Goal: Use online tool/utility: Utilize a website feature to perform a specific function

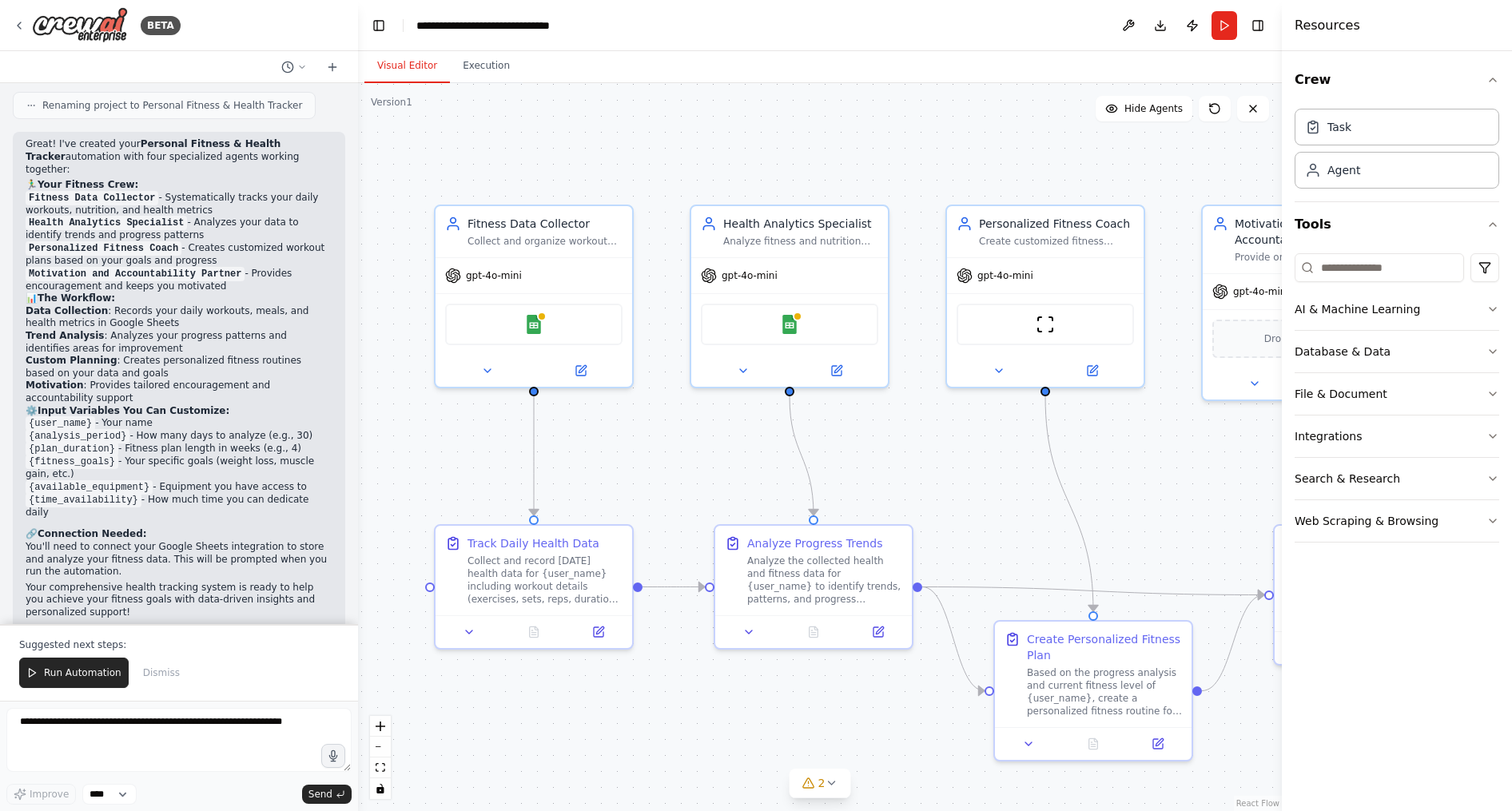
click at [56, 680] on span "Run Automation" at bounding box center [83, 673] width 78 height 13
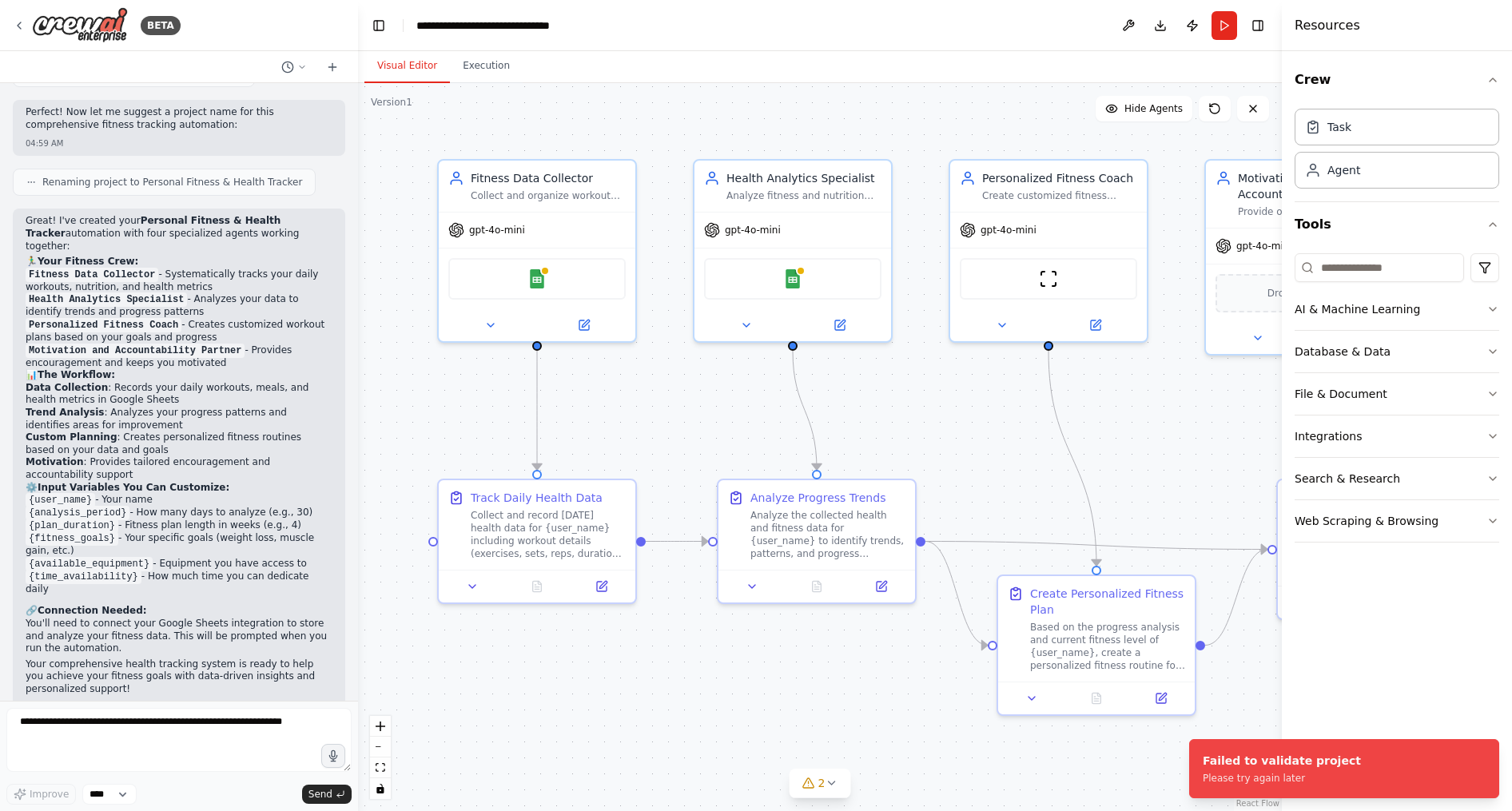
drag, startPoint x: 718, startPoint y: 464, endPoint x: 730, endPoint y: 409, distance: 56.3
click at [730, 409] on div ".deletable-edge-delete-btn { width: 20px; height: 20px; border: 0px solid #ffff…" at bounding box center [820, 447] width 923 height 728
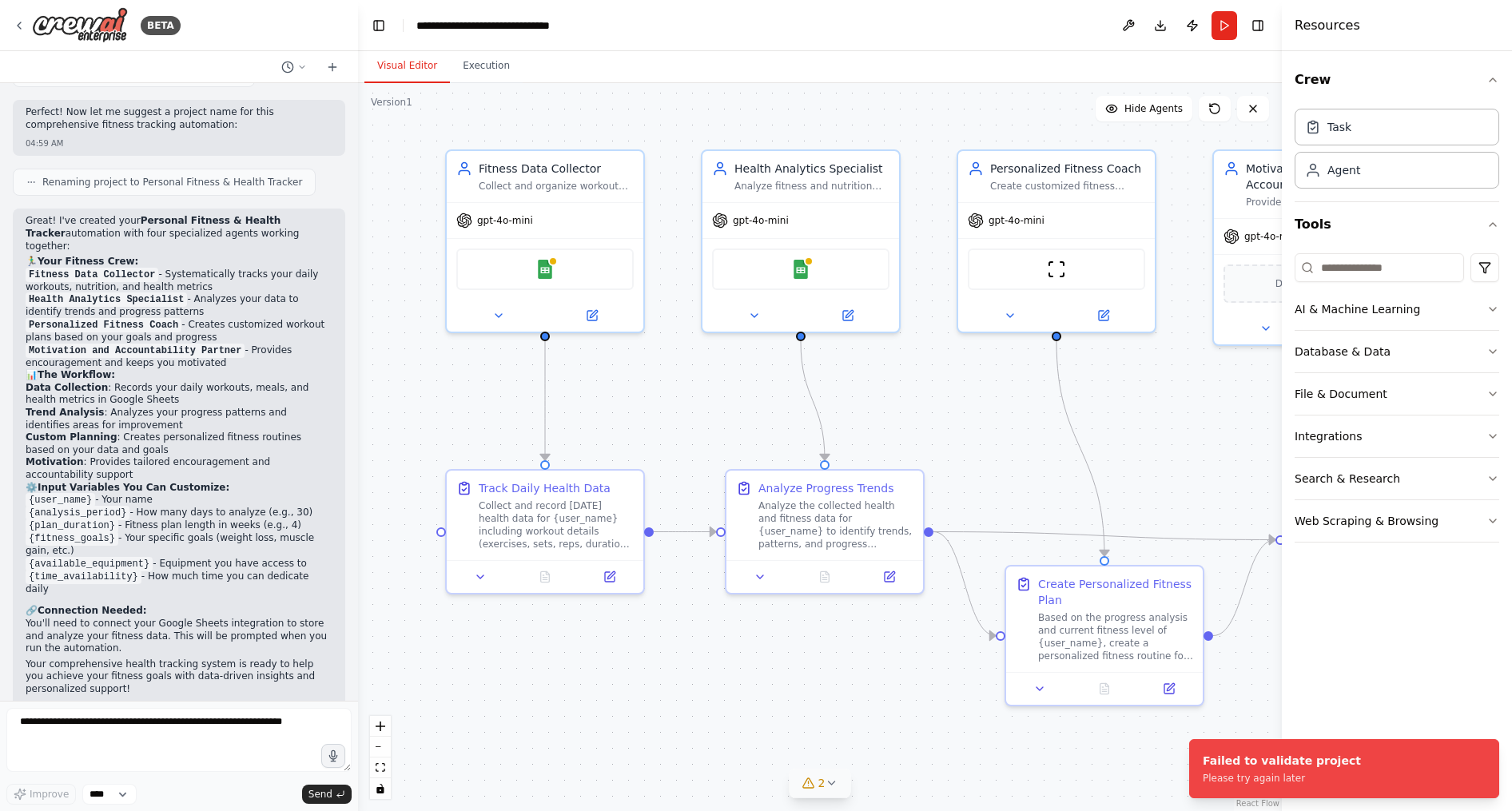
click at [800, 775] on button "2" at bounding box center [820, 783] width 61 height 29
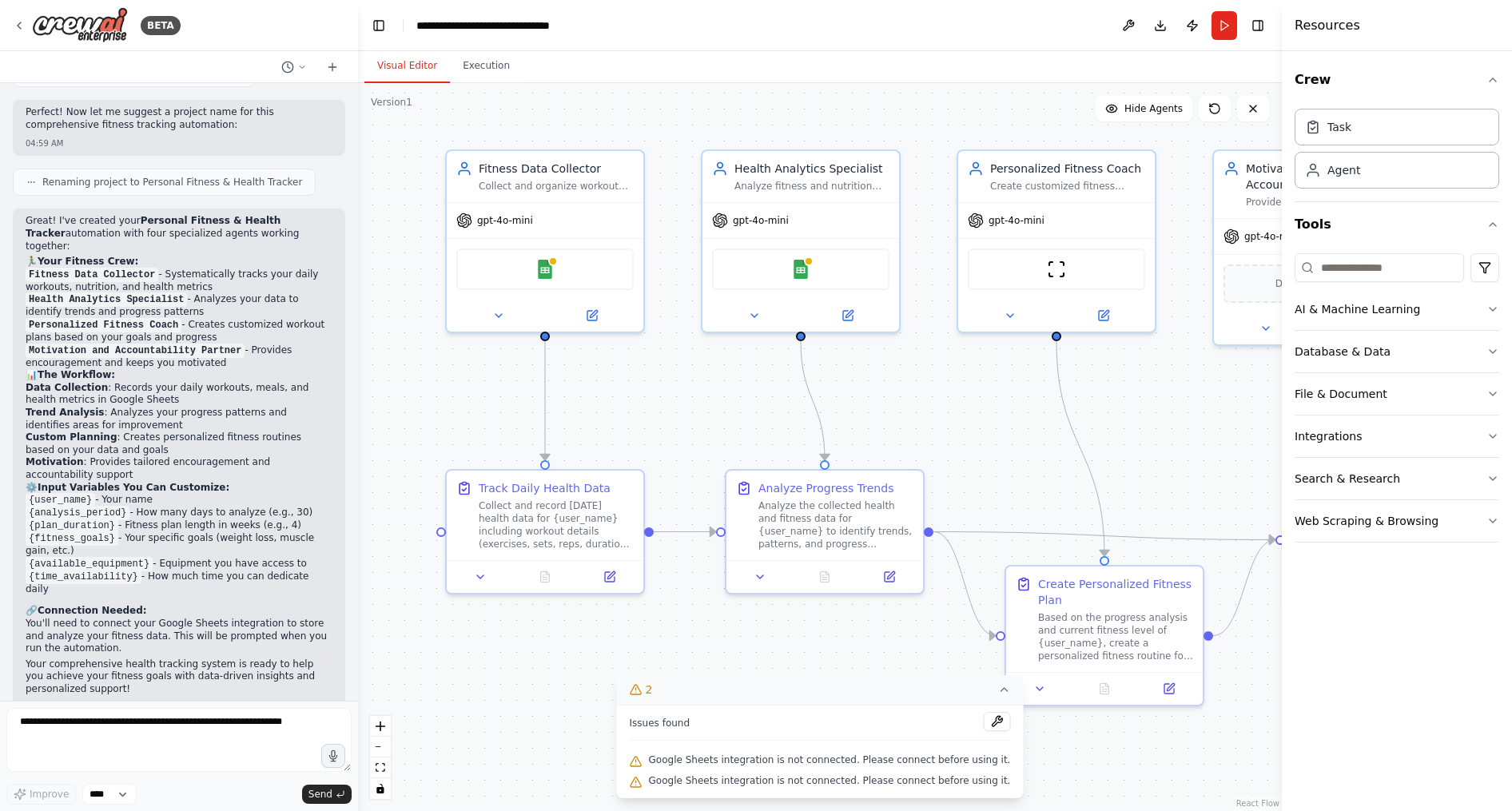
click at [984, 689] on button "2" at bounding box center [820, 690] width 406 height 29
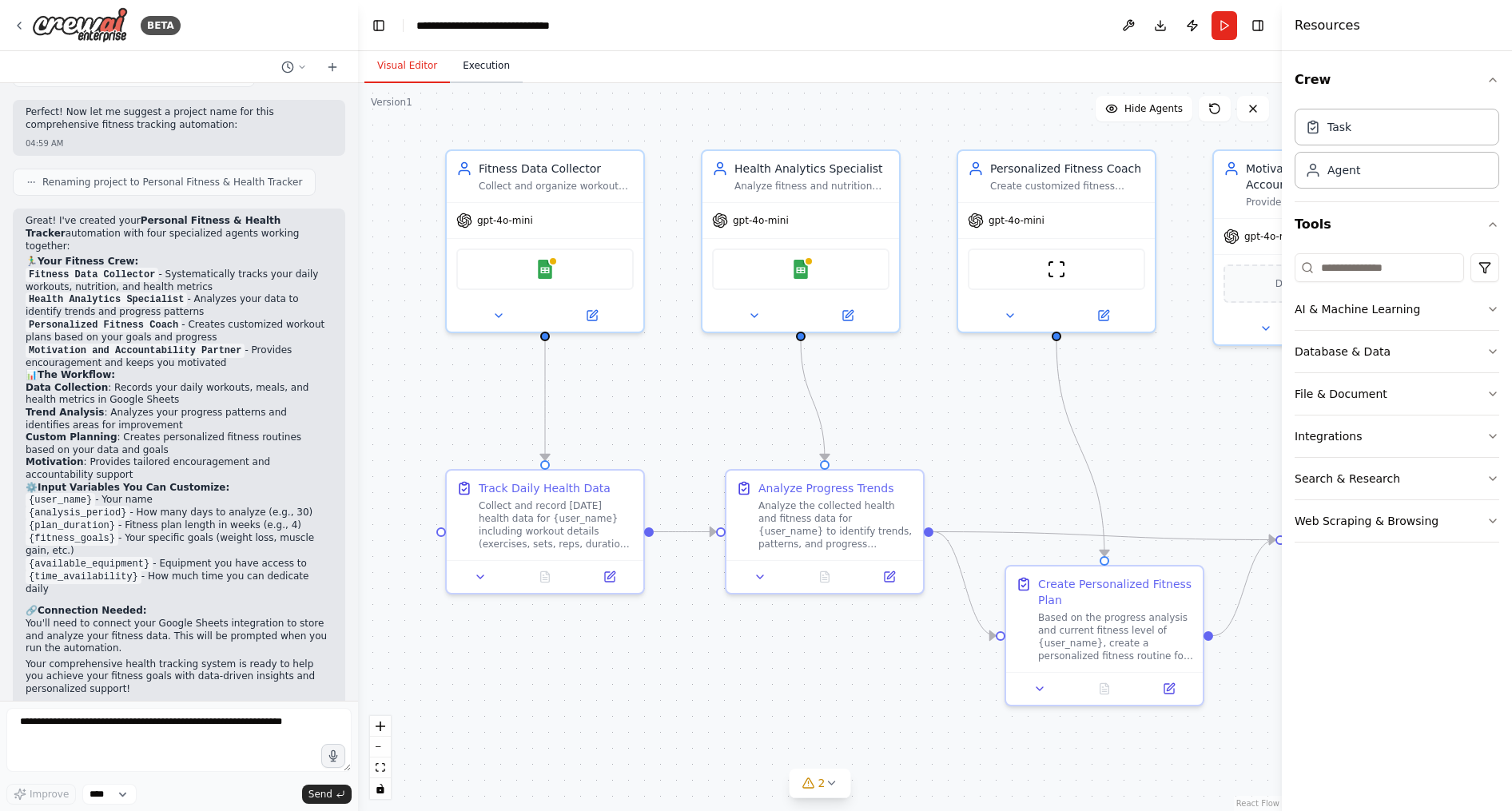
click at [475, 58] on button "Execution" at bounding box center [486, 66] width 73 height 34
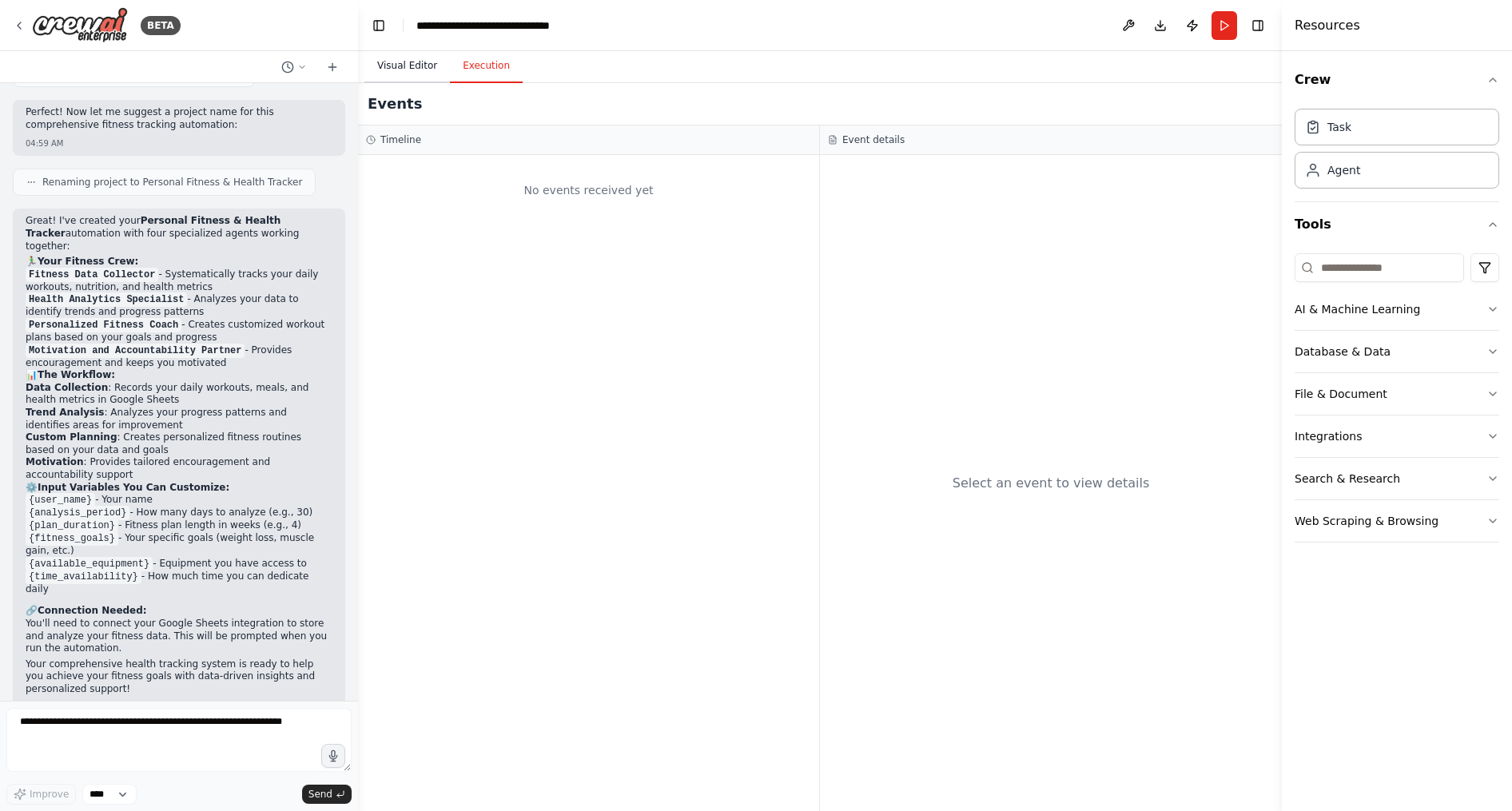
click at [433, 77] on button "Visual Editor" at bounding box center [406, 66] width 86 height 34
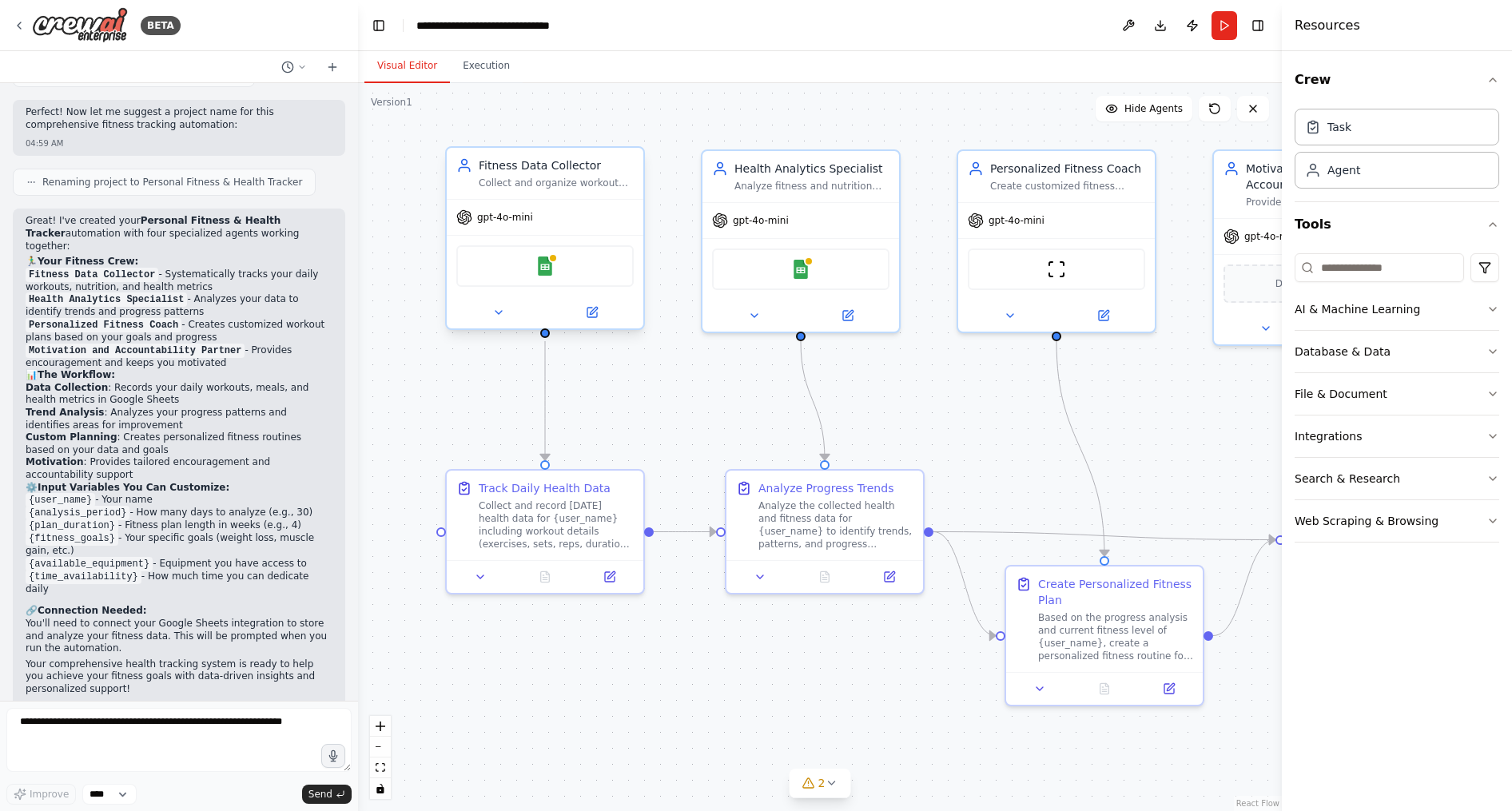
click at [516, 267] on div "Google Sheets" at bounding box center [545, 266] width 177 height 42
click at [533, 255] on div "Google Sheets" at bounding box center [545, 266] width 177 height 42
click at [514, 170] on div "Fitness Data Collector" at bounding box center [556, 165] width 155 height 16
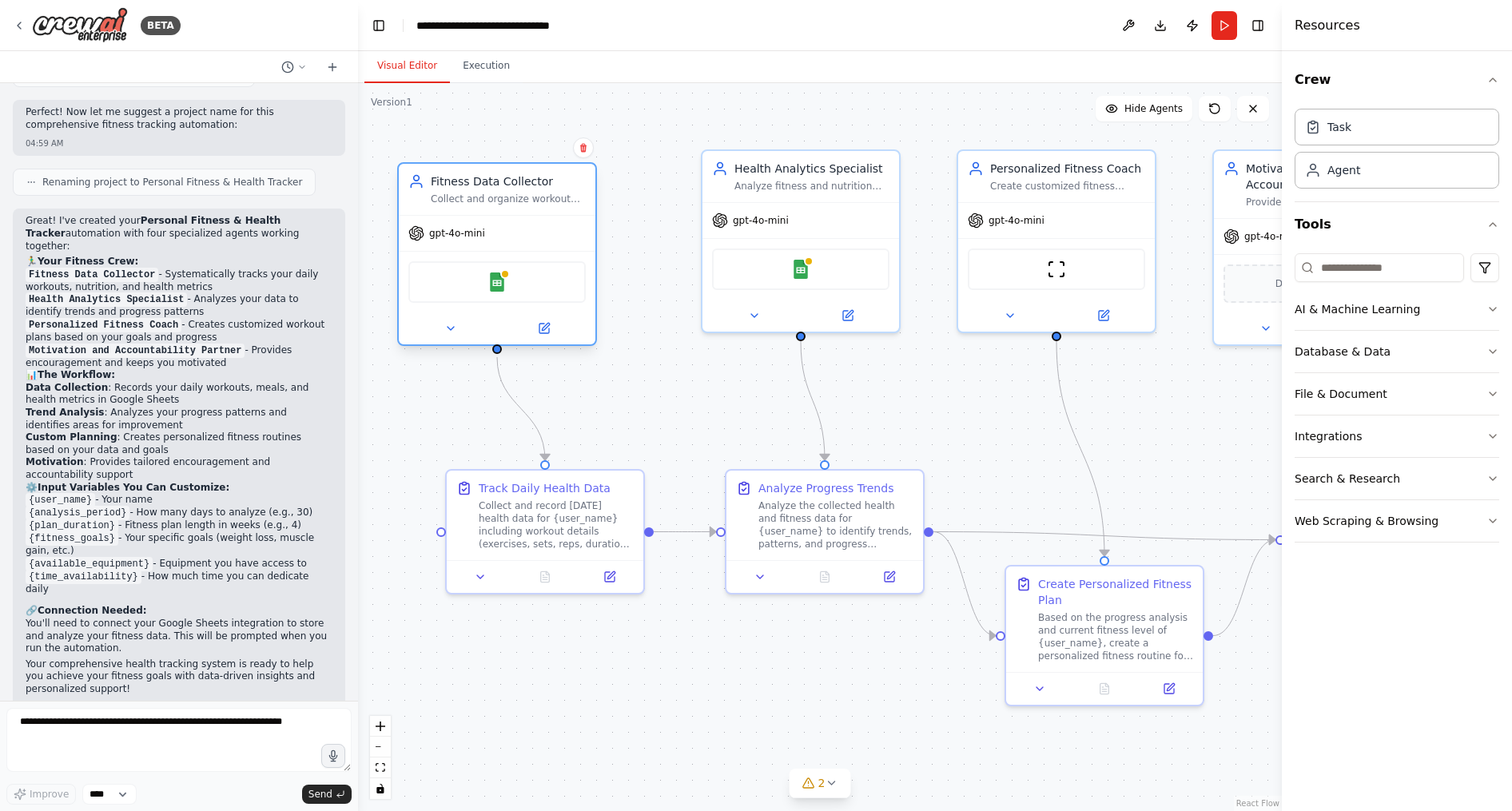
drag, startPoint x: 535, startPoint y: 164, endPoint x: 489, endPoint y: 173, distance: 46.9
click at [489, 173] on div "Fitness Data Collector Collect and organize workout data, nutrition information…" at bounding box center [496, 188] width 196 height 51
click at [450, 329] on icon at bounding box center [450, 329] width 6 height 3
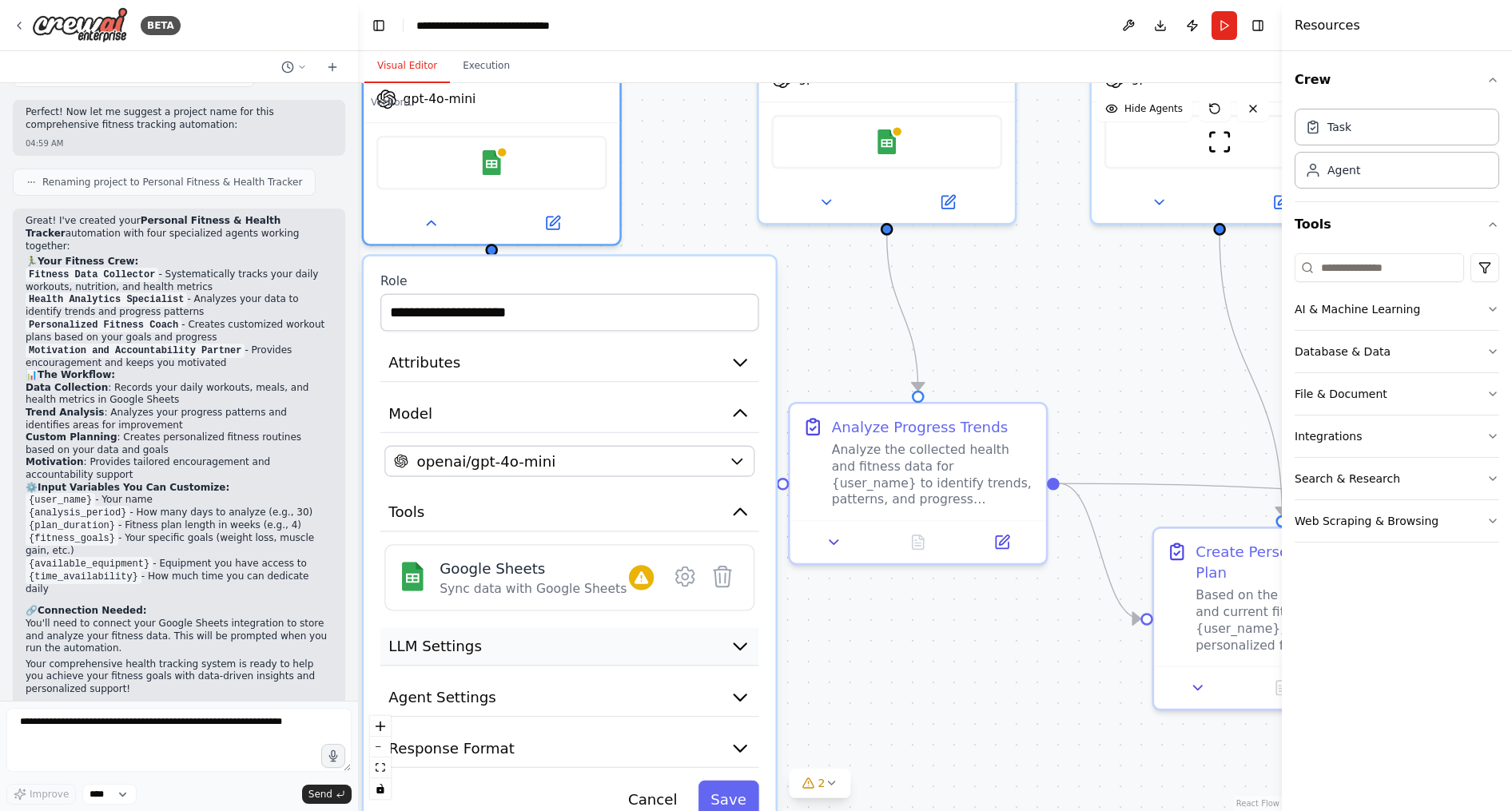
click at [556, 652] on button "LLM Settings" at bounding box center [570, 647] width 379 height 38
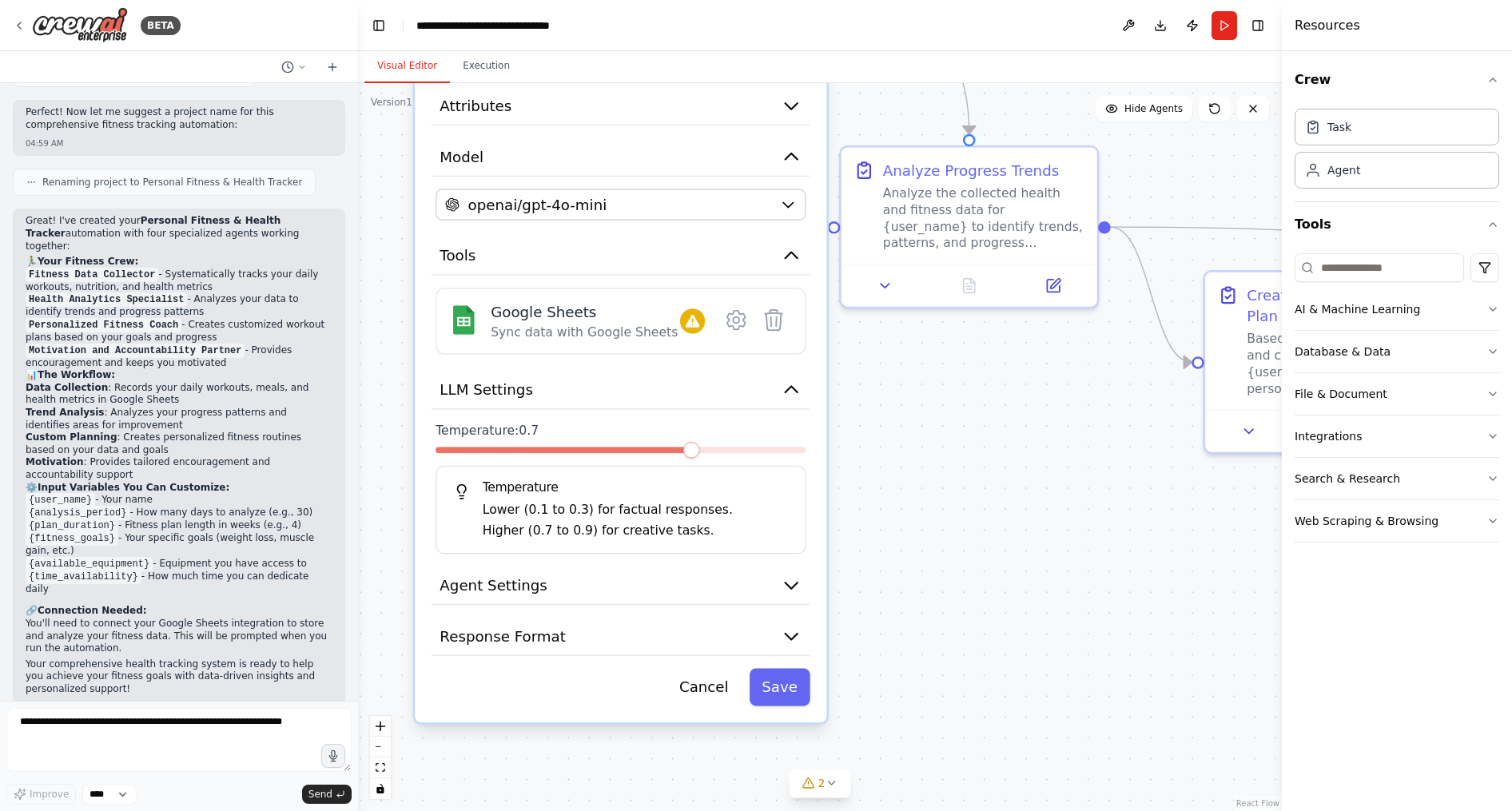
drag, startPoint x: 1068, startPoint y: 630, endPoint x: 1117, endPoint y: 394, distance: 241.0
click at [1117, 394] on div ".deletable-edge-delete-btn { width: 20px; height: 20px; border: 0px solid #ffff…" at bounding box center [820, 447] width 923 height 728
click at [735, 389] on button "LLM Settings" at bounding box center [621, 390] width 379 height 38
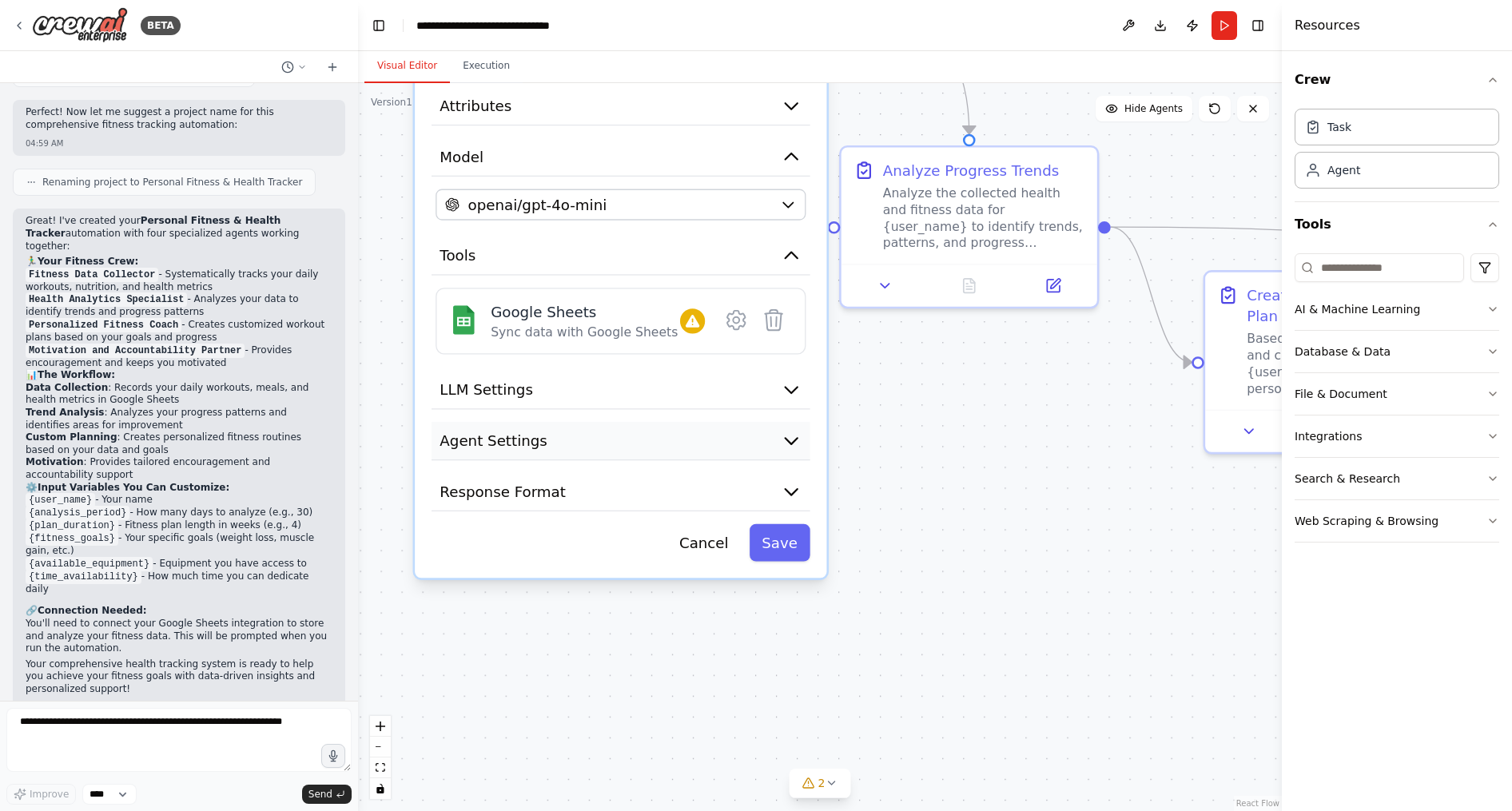
click at [735, 432] on button "Agent Settings" at bounding box center [621, 441] width 379 height 38
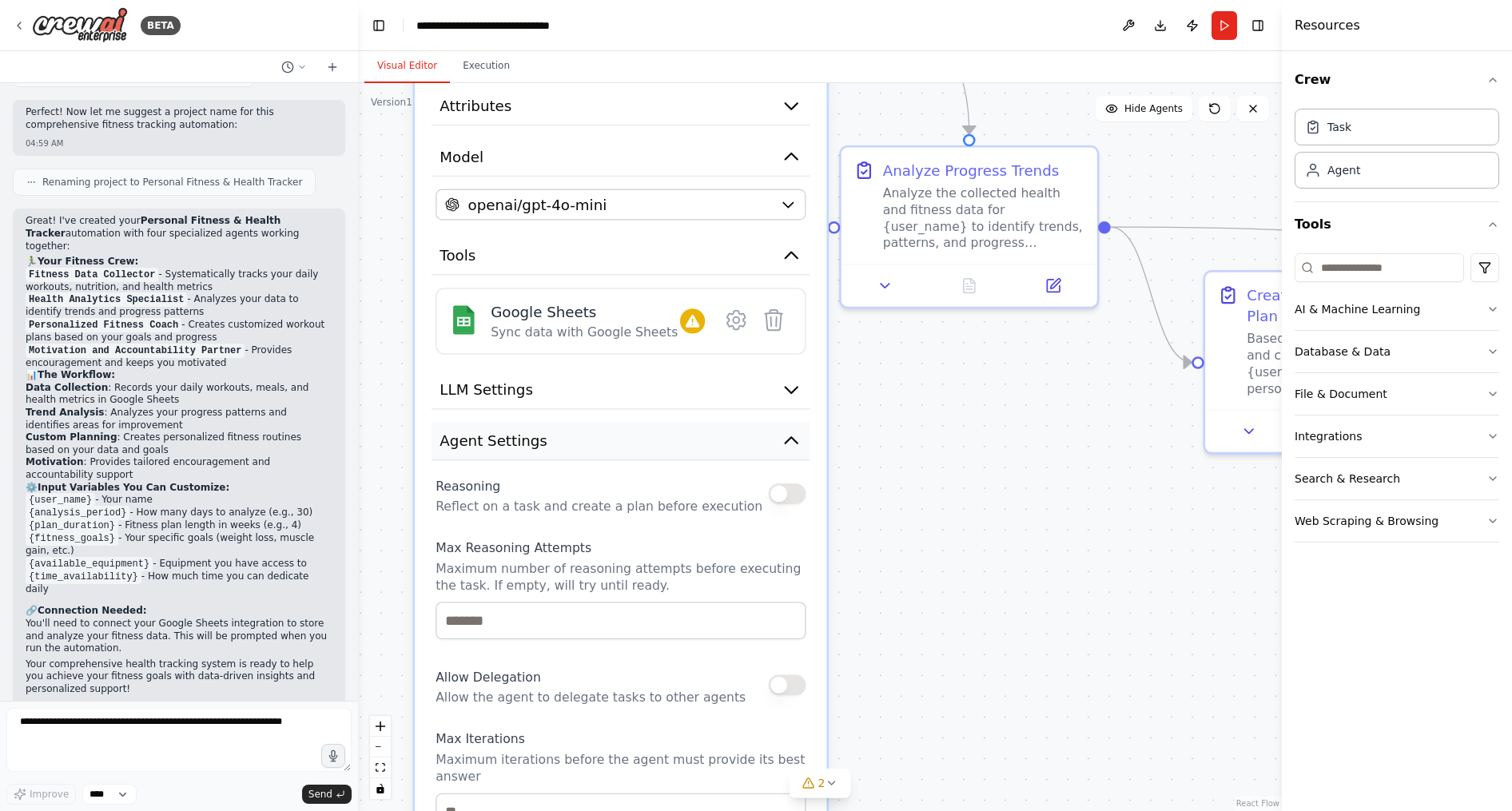
click at [735, 432] on button "Agent Settings" at bounding box center [621, 441] width 379 height 38
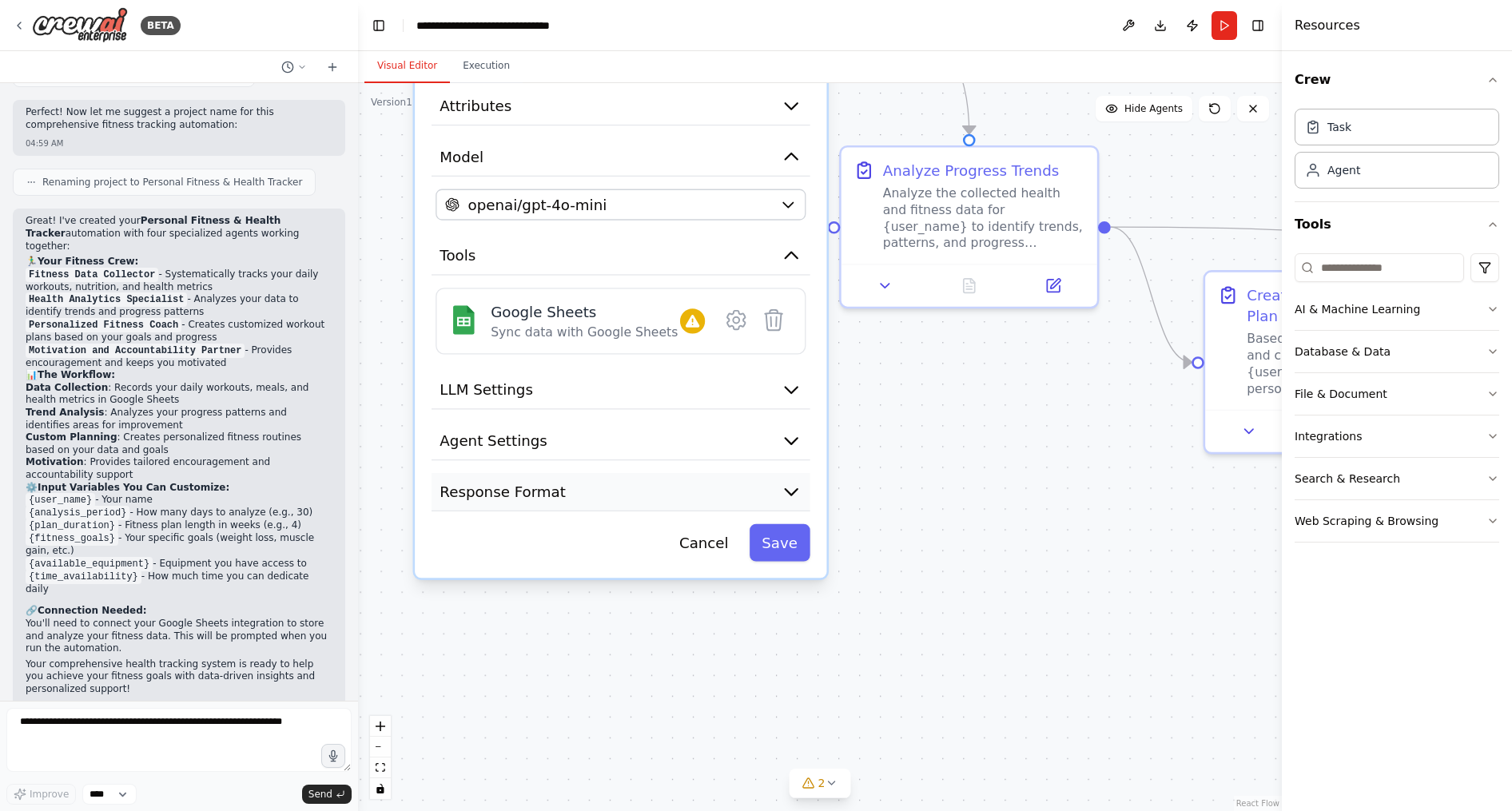
click at [722, 495] on button "Response Format" at bounding box center [621, 492] width 379 height 38
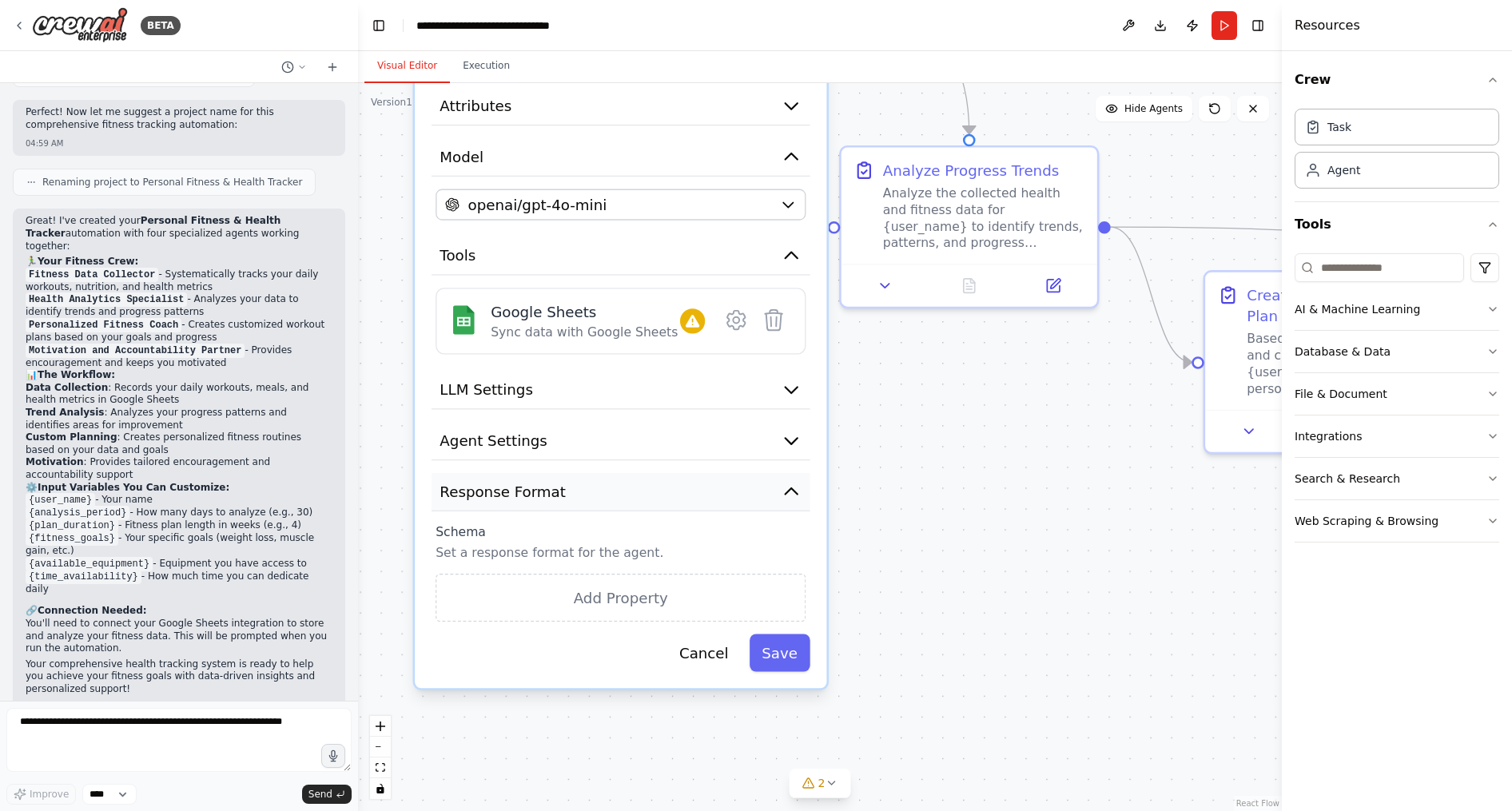
click at [720, 495] on button "Response Format" at bounding box center [621, 492] width 379 height 38
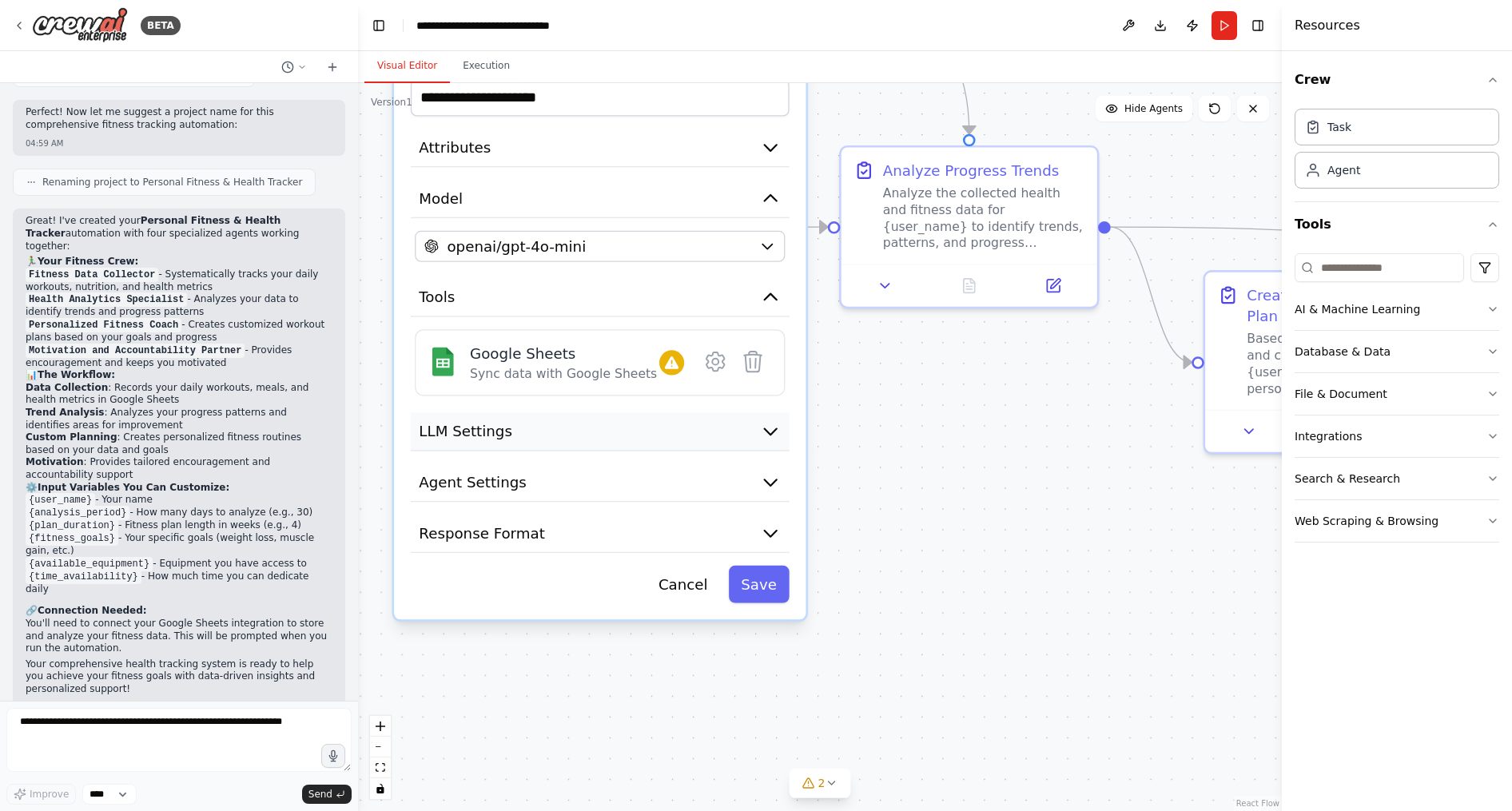
drag, startPoint x: 725, startPoint y: 388, endPoint x: 692, endPoint y: 437, distance: 59.1
click at [692, 437] on button "LLM Settings" at bounding box center [600, 431] width 379 height 38
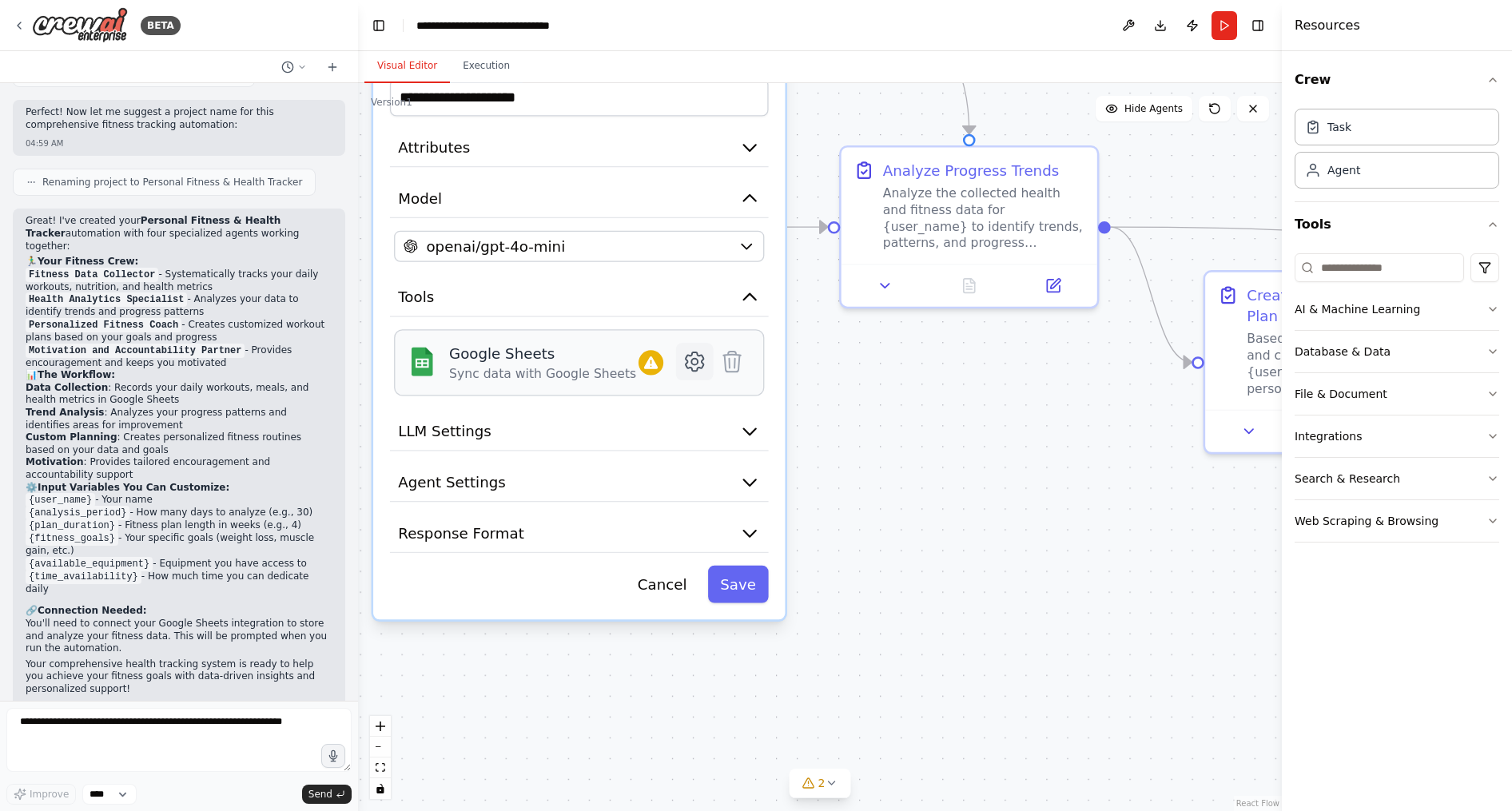
click at [709, 367] on button at bounding box center [694, 361] width 37 height 37
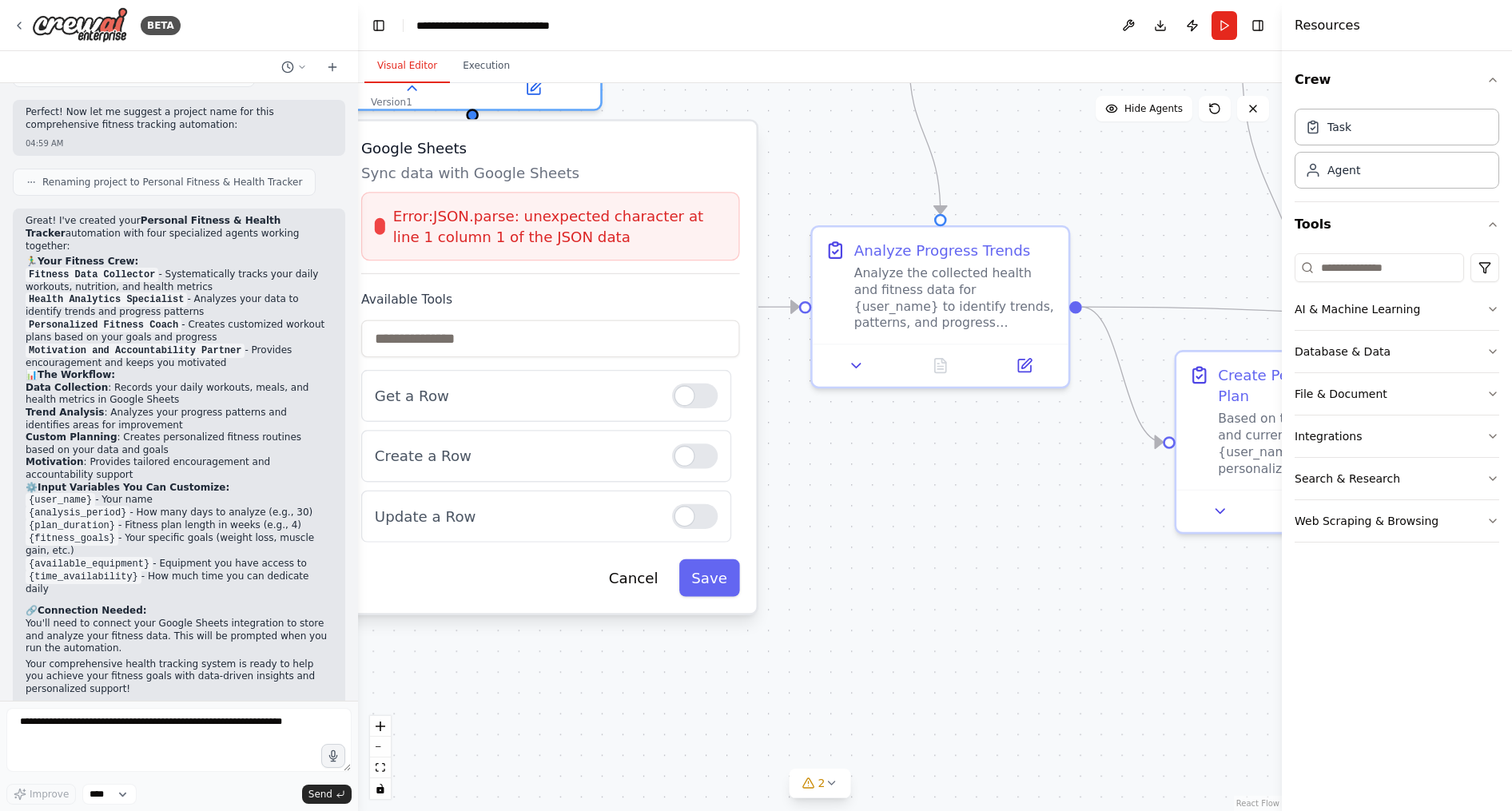
drag, startPoint x: 993, startPoint y: 392, endPoint x: 957, endPoint y: 527, distance: 139.7
click at [957, 522] on div ".deletable-edge-delete-btn { width: 20px; height: 20px; border: 0px solid #ffff…" at bounding box center [820, 447] width 923 height 728
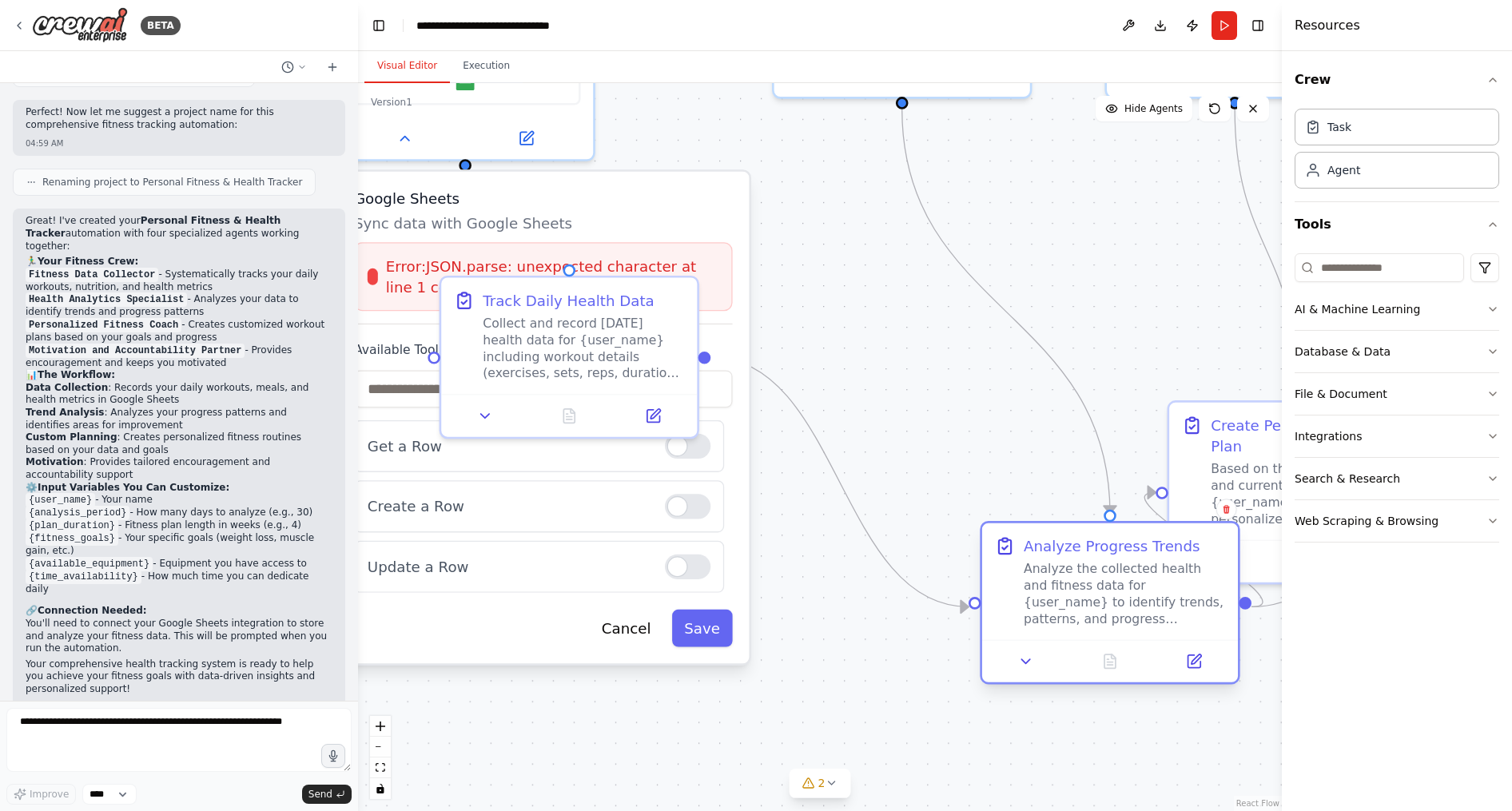
drag, startPoint x: 951, startPoint y: 574, endPoint x: 1179, endPoint y: 655, distance: 242.0
click at [1215, 681] on div at bounding box center [1110, 660] width 256 height 42
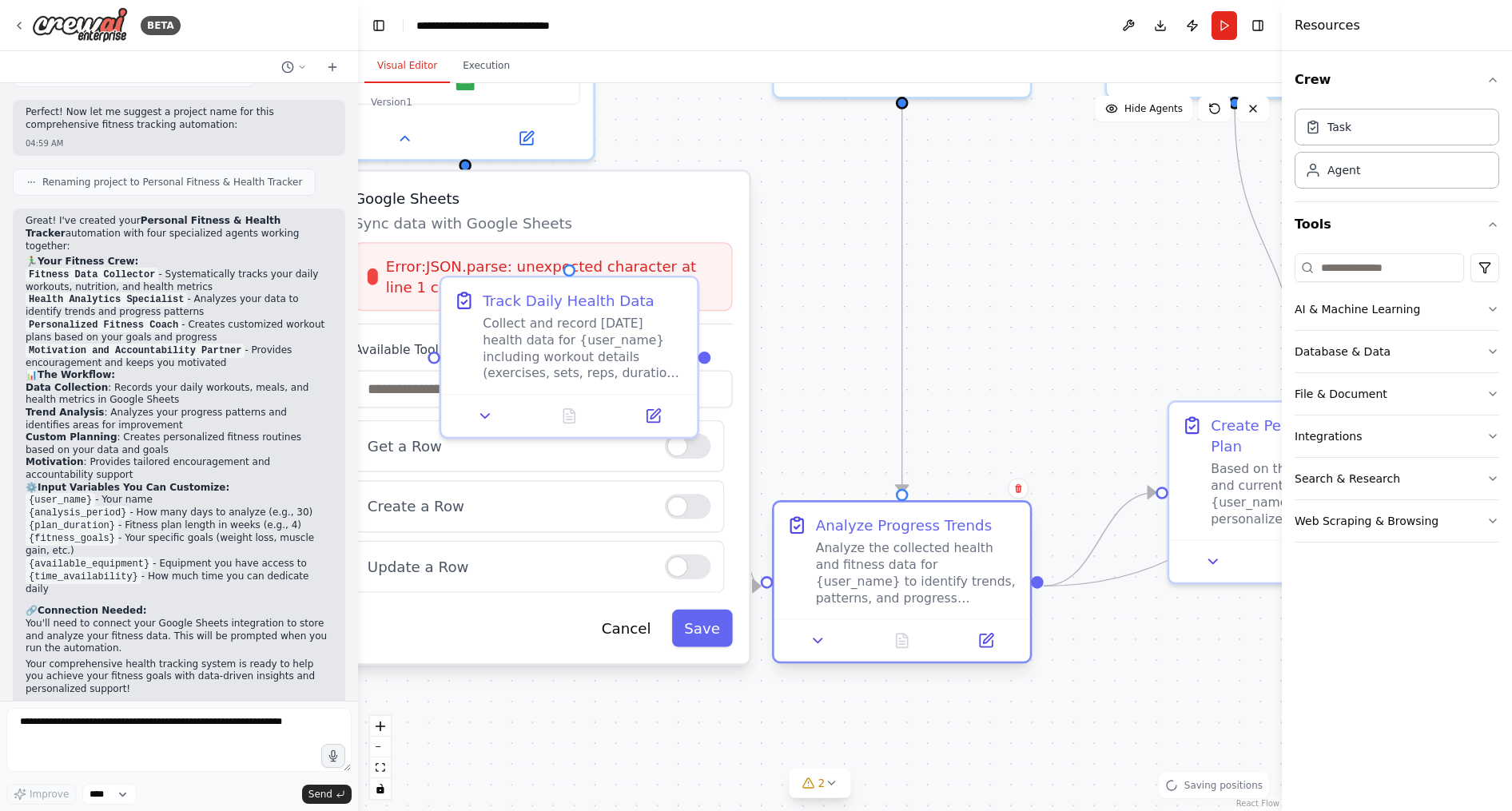
drag, startPoint x: 1249, startPoint y: 625, endPoint x: 899, endPoint y: 587, distance: 352.1
click at [899, 587] on div "Analyze the collected health and fitness data for {user_name} to identify trend…" at bounding box center [916, 572] width 201 height 67
drag, startPoint x: 1029, startPoint y: 259, endPoint x: 1208, endPoint y: 378, distance: 214.9
click at [1208, 378] on div ".deletable-edge-delete-btn { width: 20px; height: 20px; border: 0px solid #ffff…" at bounding box center [820, 447] width 923 height 728
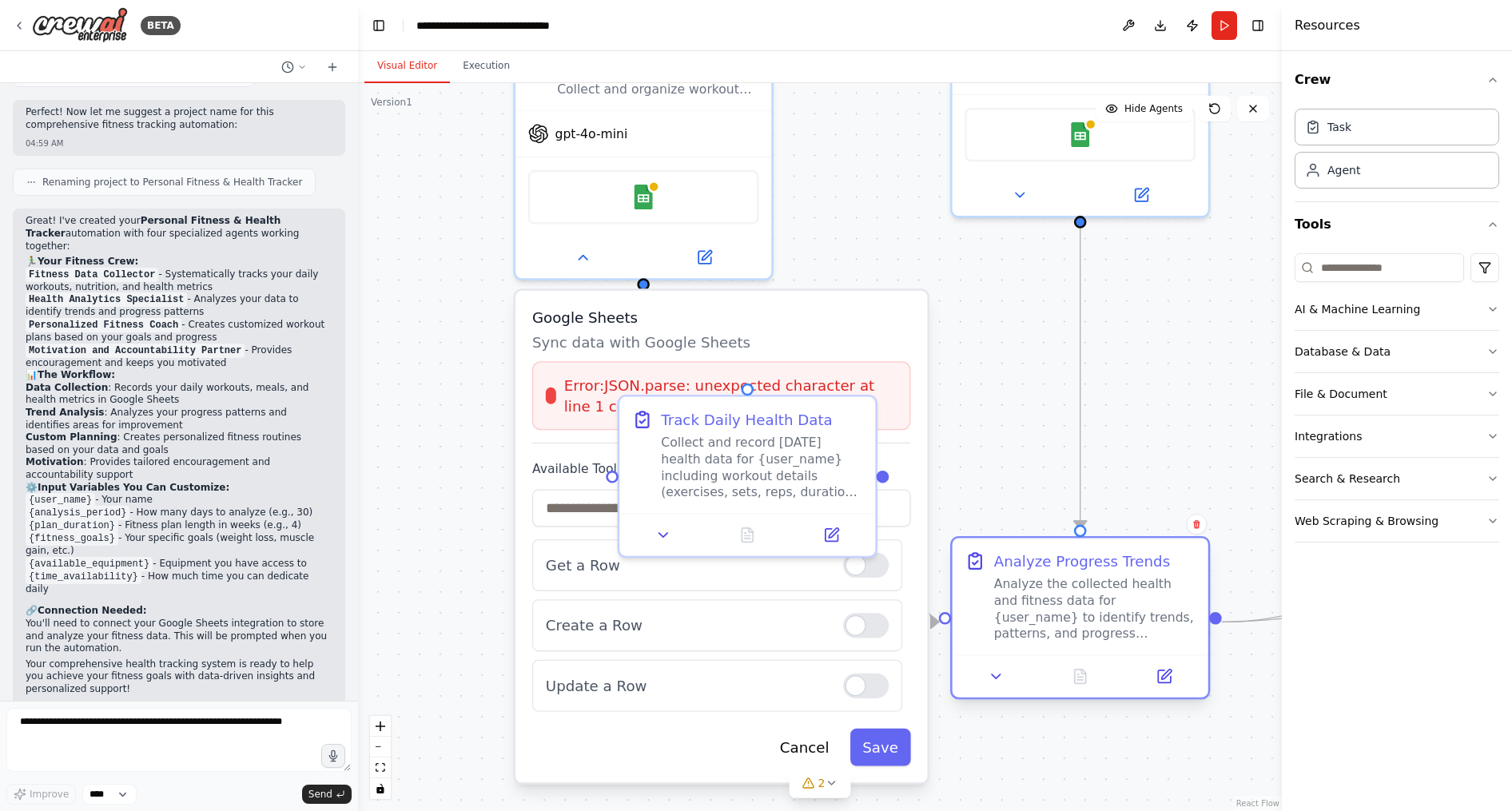
drag, startPoint x: 1143, startPoint y: 699, endPoint x: 1152, endPoint y: 617, distance: 82.5
click at [1152, 617] on div "Analyze the collected health and fitness data for {user_name} to identify trend…" at bounding box center [1094, 608] width 201 height 67
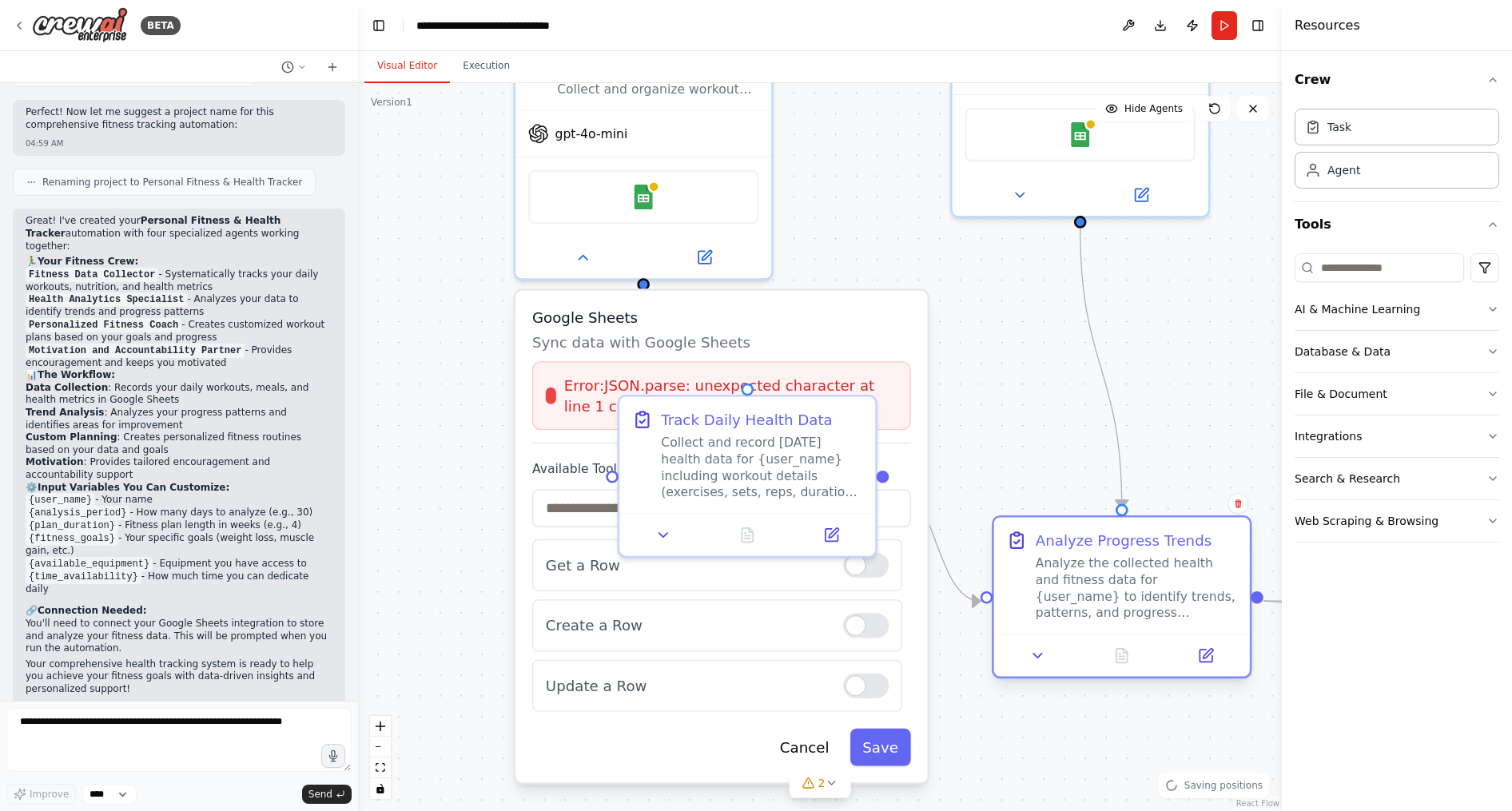
click at [1092, 578] on div "Analyze the collected health and fitness data for {user_name} to identify trend…" at bounding box center [1136, 587] width 201 height 67
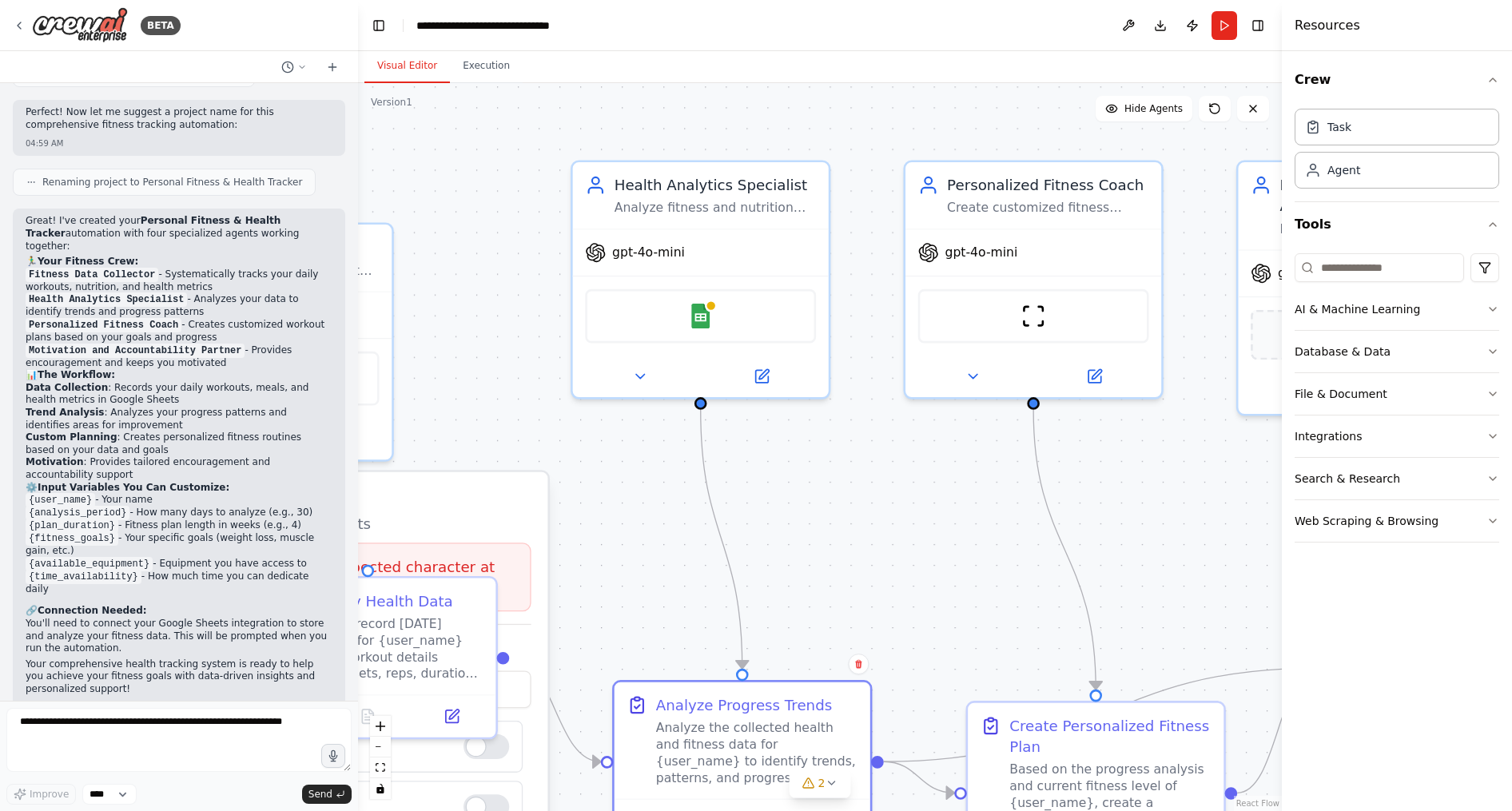
drag, startPoint x: 969, startPoint y: 320, endPoint x: 587, endPoint y: 493, distance: 419.3
click at [587, 493] on div ".deletable-edge-delete-btn { width: 20px; height: 20px; border: 0px solid #ffff…" at bounding box center [820, 447] width 923 height 728
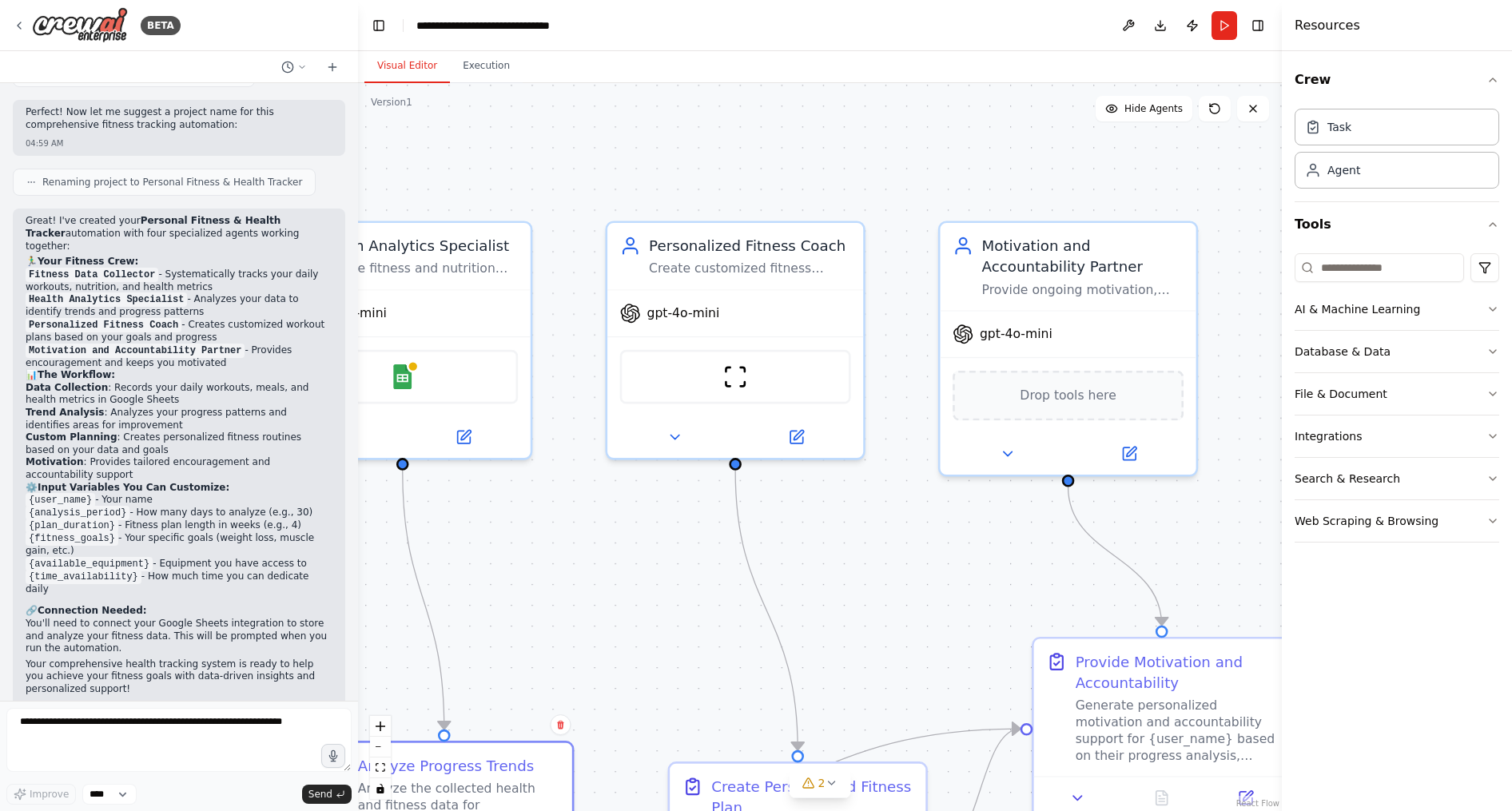
drag, startPoint x: 931, startPoint y: 414, endPoint x: 633, endPoint y: 474, distance: 304.0
click at [633, 474] on div ".deletable-edge-delete-btn { width: 20px; height: 20px; border: 0px solid #ffff…" at bounding box center [820, 447] width 923 height 728
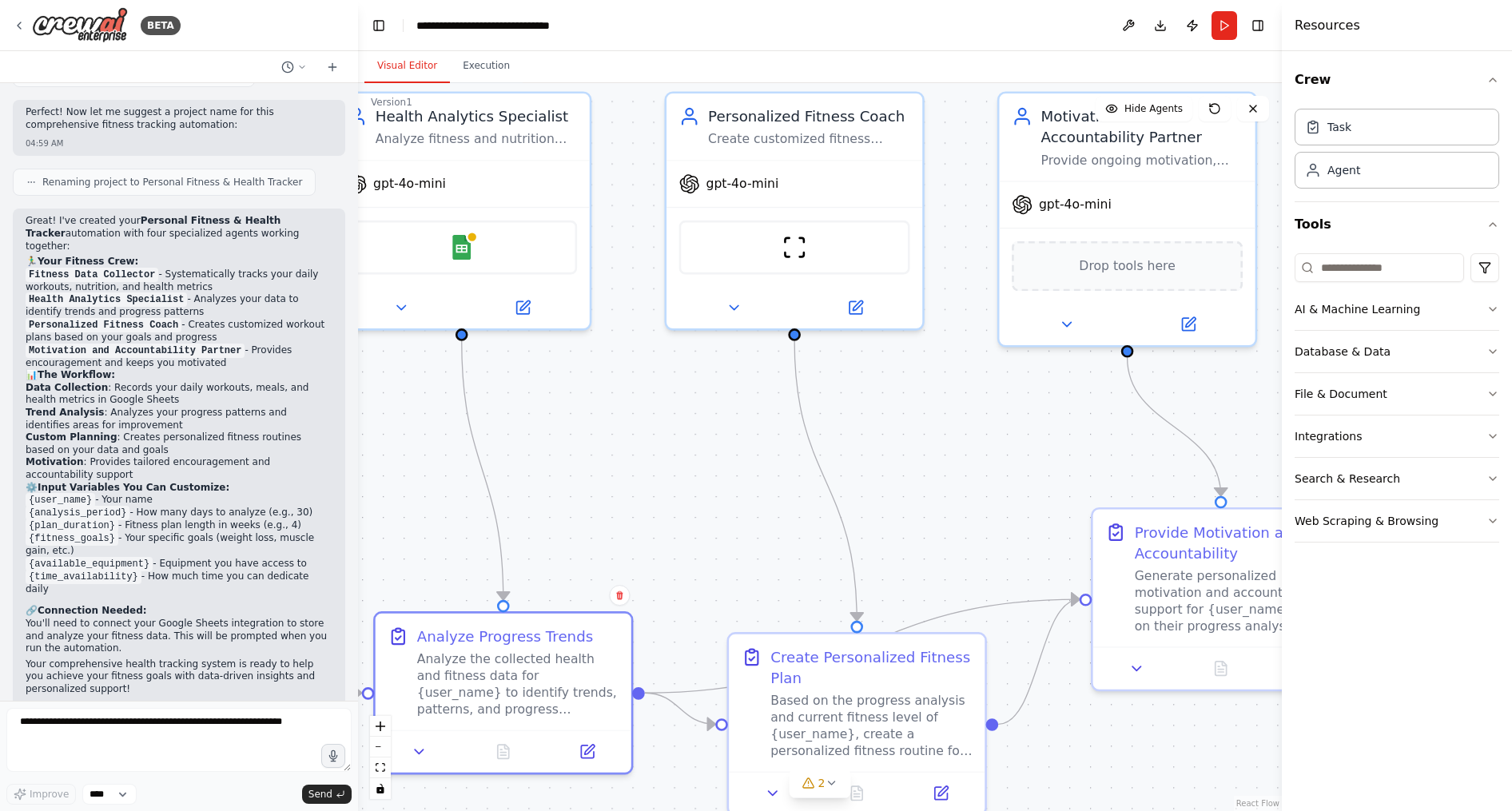
drag, startPoint x: 980, startPoint y: 551, endPoint x: 1099, endPoint y: 423, distance: 174.8
click at [1099, 423] on div ".deletable-edge-delete-btn { width: 20px; height: 20px; border: 0px solid #ffff…" at bounding box center [820, 447] width 923 height 728
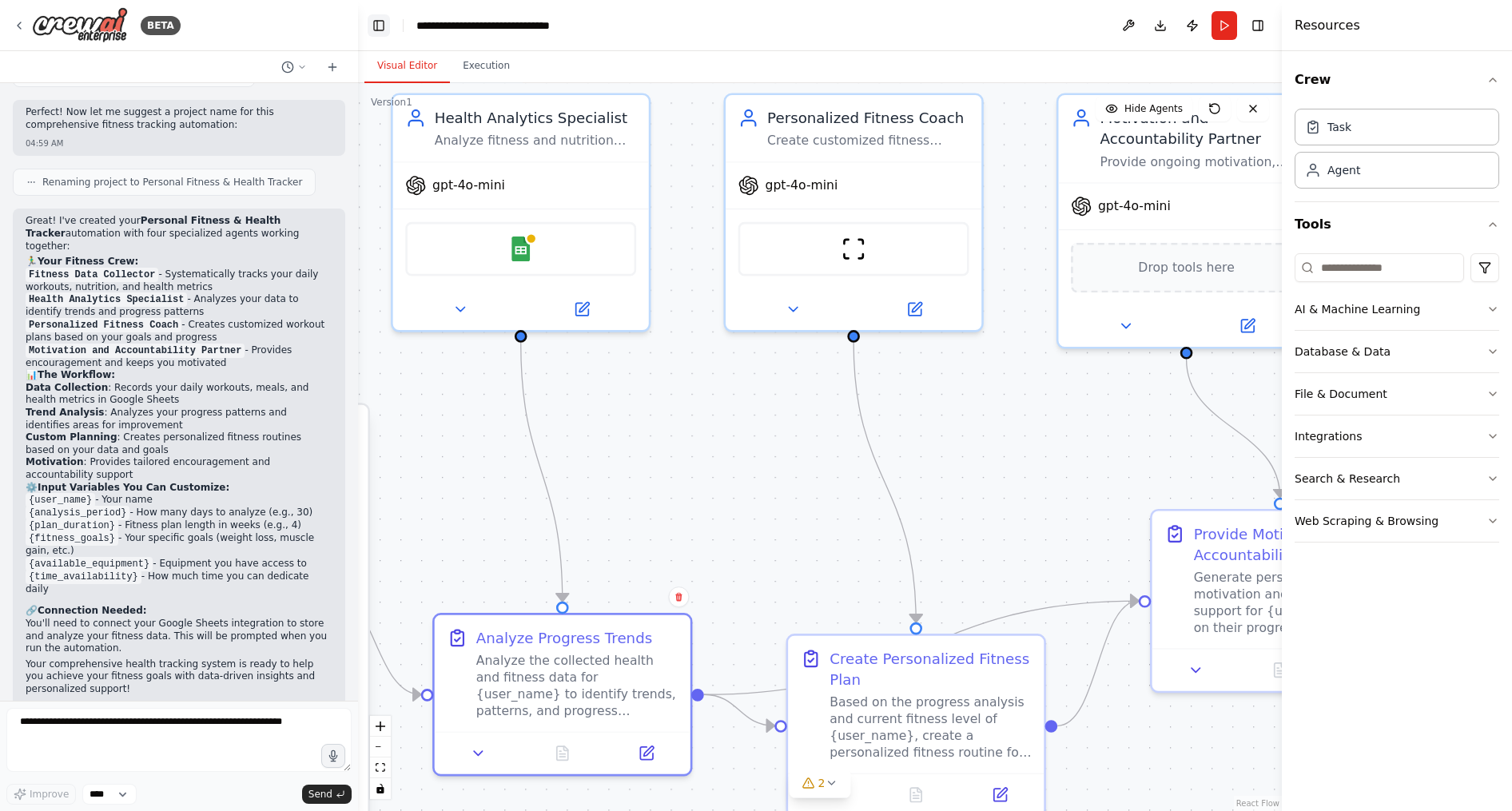
click at [377, 21] on button "Toggle Left Sidebar" at bounding box center [379, 26] width 22 height 22
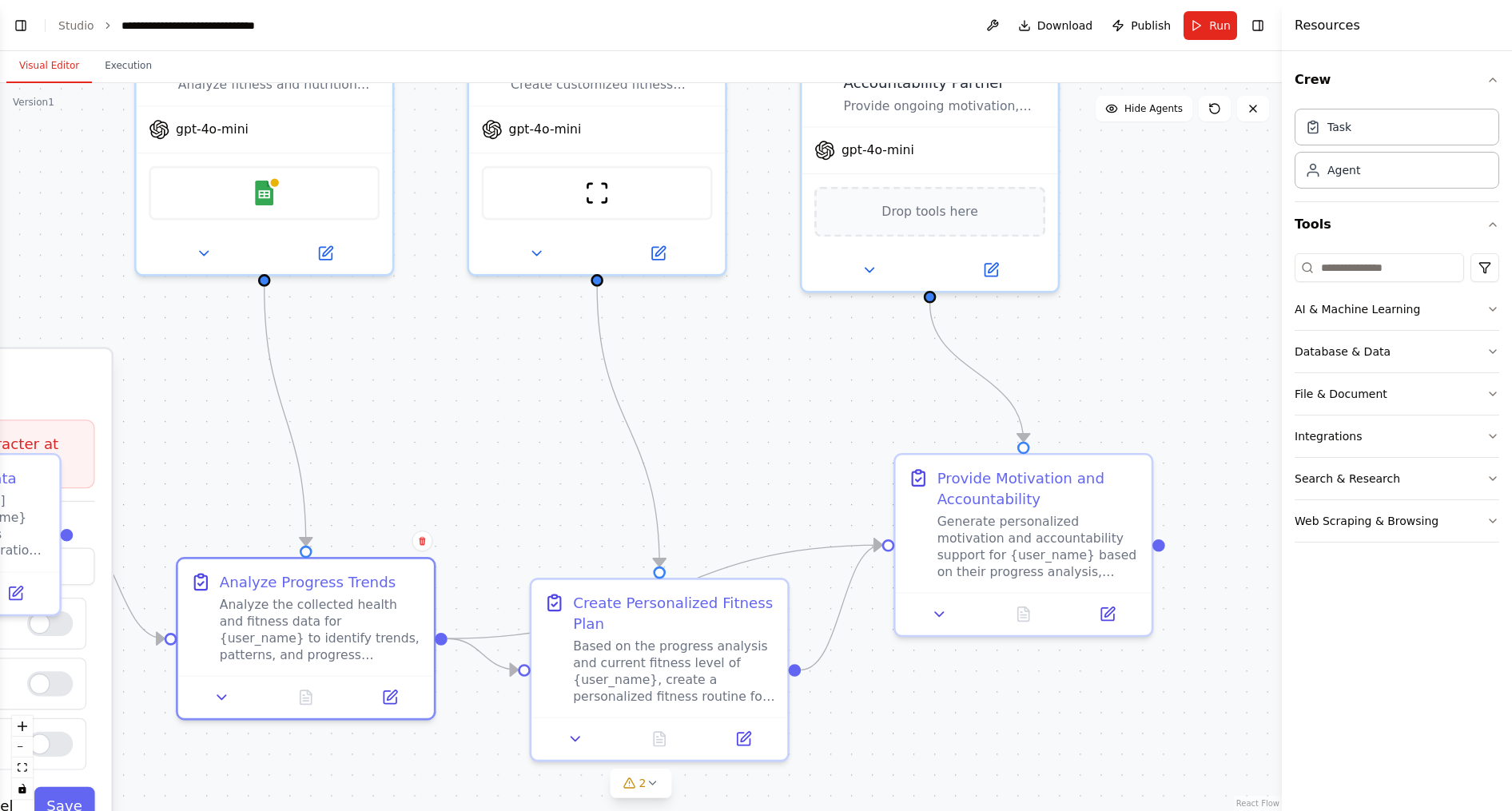
drag, startPoint x: 437, startPoint y: 400, endPoint x: 482, endPoint y: 373, distance: 52.5
click at [482, 373] on div ".deletable-edge-delete-btn { width: 20px; height: 20px; border: 0px solid #ffff…" at bounding box center [641, 447] width 1282 height 728
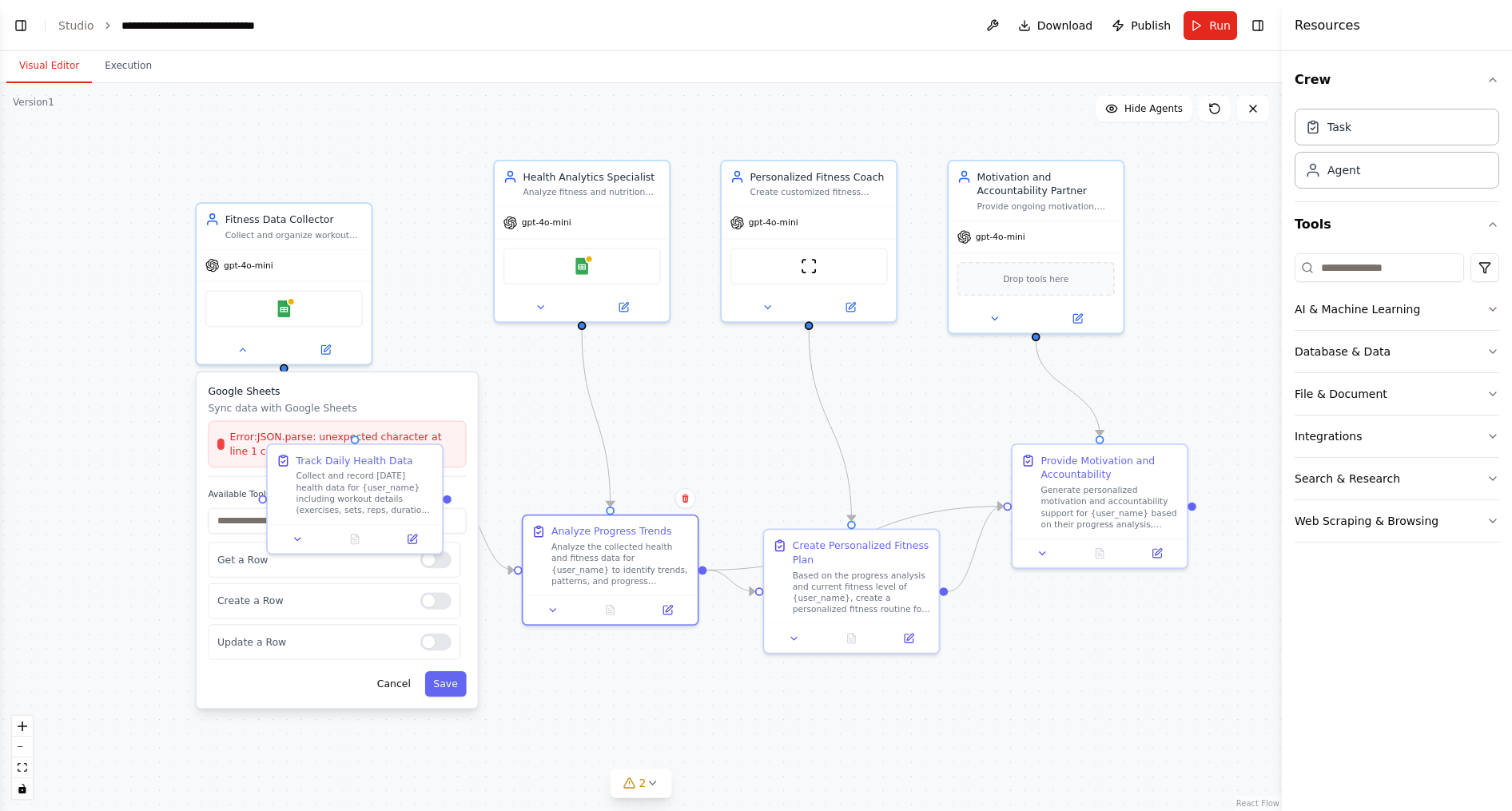
drag, startPoint x: 482, startPoint y: 373, endPoint x: 699, endPoint y: 408, distance: 219.8
click at [699, 408] on div ".deletable-edge-delete-btn { width: 20px; height: 20px; border: 0px solid #ffff…" at bounding box center [641, 447] width 1282 height 728
click at [1404, 431] on button "Integrations" at bounding box center [1396, 437] width 205 height 42
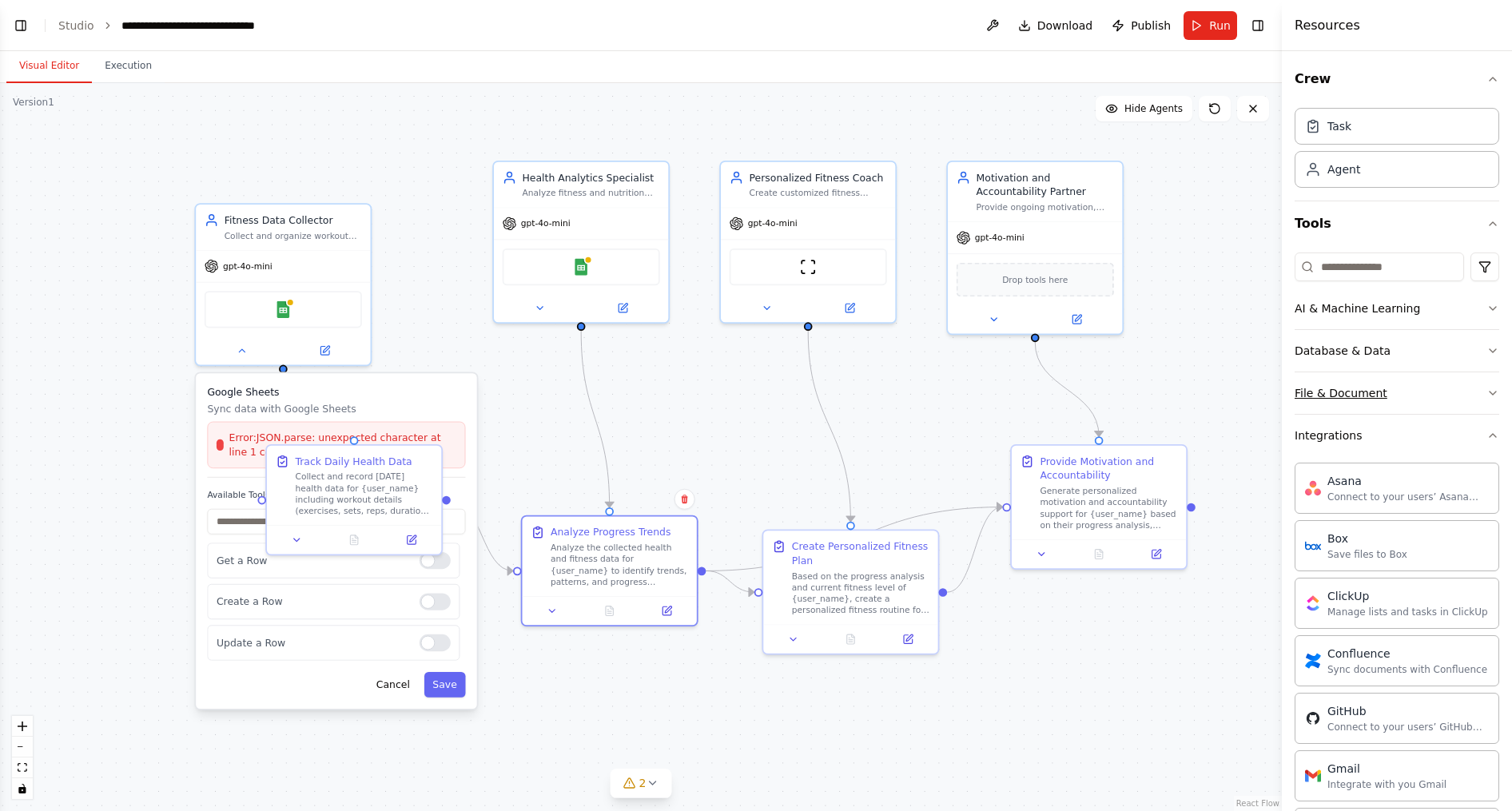
scroll to position [0, 0]
click at [1342, 431] on div "Integrations" at bounding box center [1328, 436] width 67 height 16
